Goal: Navigation & Orientation: Find specific page/section

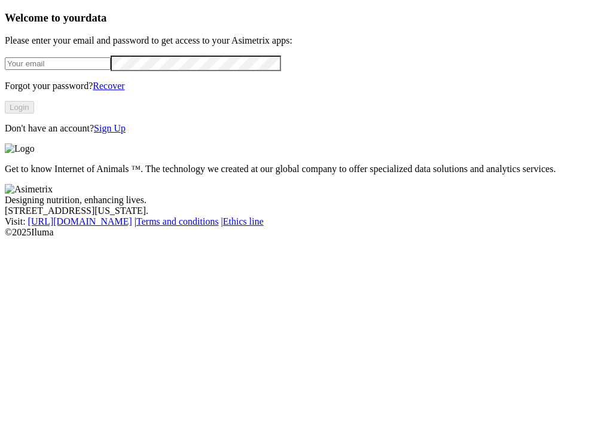
click at [68, 70] on input "email" at bounding box center [58, 63] width 106 height 13
type input "[PERSON_NAME][EMAIL_ADDRESS][PERSON_NAME][DOMAIN_NAME]"
click at [34, 114] on button "Login" at bounding box center [19, 107] width 29 height 13
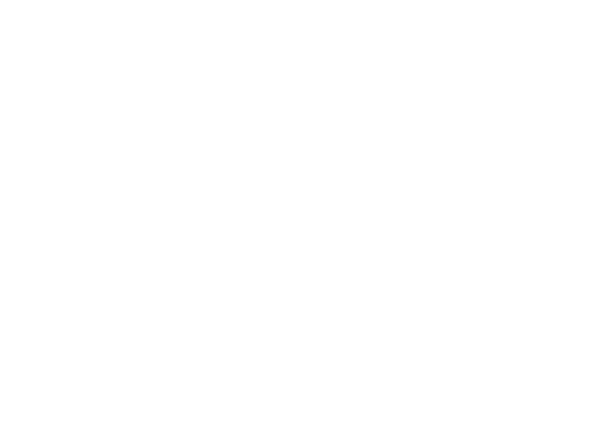
type input "PONEDORA"
